Goal: Task Accomplishment & Management: Use online tool/utility

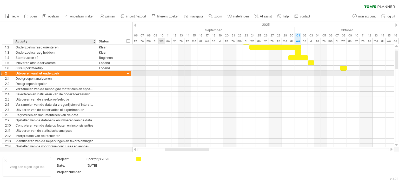
click at [49, 72] on div "Uitvoeren van het onderzoek" at bounding box center [55, 73] width 78 height 5
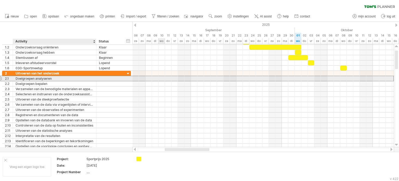
click at [54, 79] on div "Doelgroepen analyseren" at bounding box center [55, 78] width 78 height 5
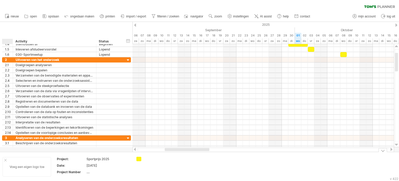
click at [5, 160] on div at bounding box center [5, 160] width 3 height 3
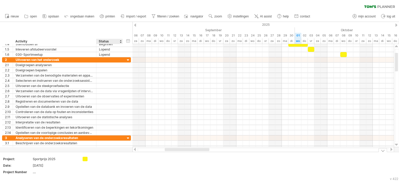
click at [103, 169] on td at bounding box center [100, 166] width 41 height 20
click at [86, 158] on div "Probeert verbinding te maken met [DOMAIN_NAME] Opnieuw verbonden 0% filter: [ ]…" at bounding box center [199, 90] width 399 height 181
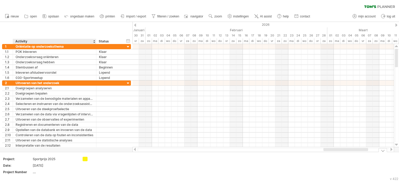
drag, startPoint x: 2, startPoint y: 156, endPoint x: 48, endPoint y: 167, distance: 47.1
click at [385, 150] on div at bounding box center [383, 150] width 9 height 4
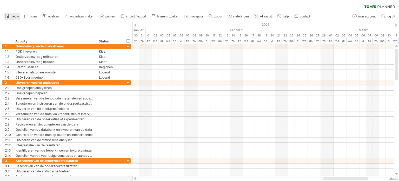
click at [16, 15] on span "nieuw" at bounding box center [15, 17] width 8 height 4
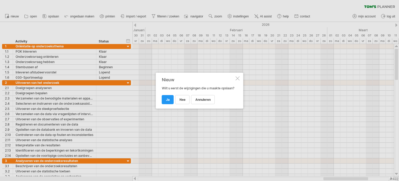
click at [237, 76] on div at bounding box center [238, 78] width 4 height 4
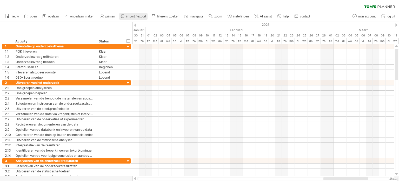
click at [132, 14] on link "import / export" at bounding box center [133, 16] width 29 height 7
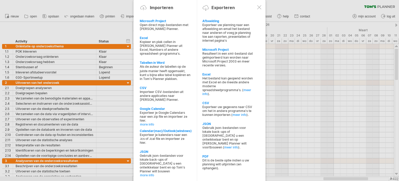
click at [259, 5] on div at bounding box center [259, 7] width 4 height 4
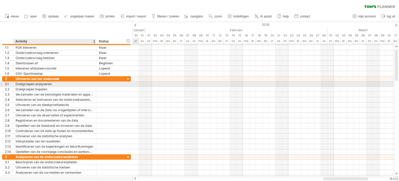
click at [62, 85] on div "Doelgroepen analyseren" at bounding box center [55, 83] width 78 height 5
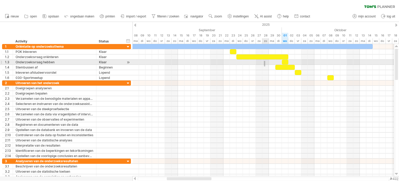
drag, startPoint x: 264, startPoint y: 66, endPoint x: 265, endPoint y: 61, distance: 5.5
click at [265, 61] on div at bounding box center [263, 62] width 261 height 36
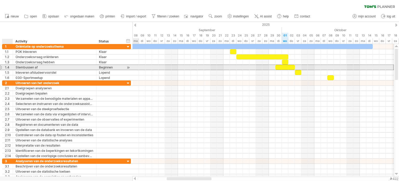
click at [6, 67] on div "1.4" at bounding box center [9, 67] width 8 height 5
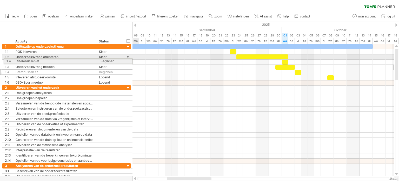
drag, startPoint x: 1, startPoint y: 67, endPoint x: 1, endPoint y: 60, distance: 6.5
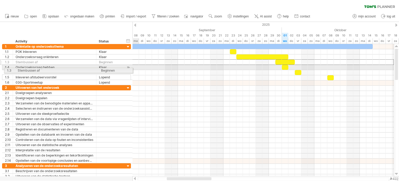
drag, startPoint x: 1, startPoint y: 62, endPoint x: 2, endPoint y: 69, distance: 7.9
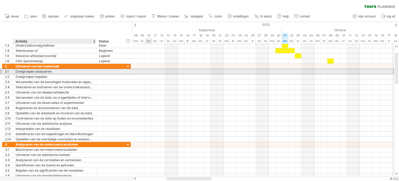
click at [52, 70] on div "Doelgroepen analyseren" at bounding box center [55, 71] width 78 height 5
